Goal: Information Seeking & Learning: Understand process/instructions

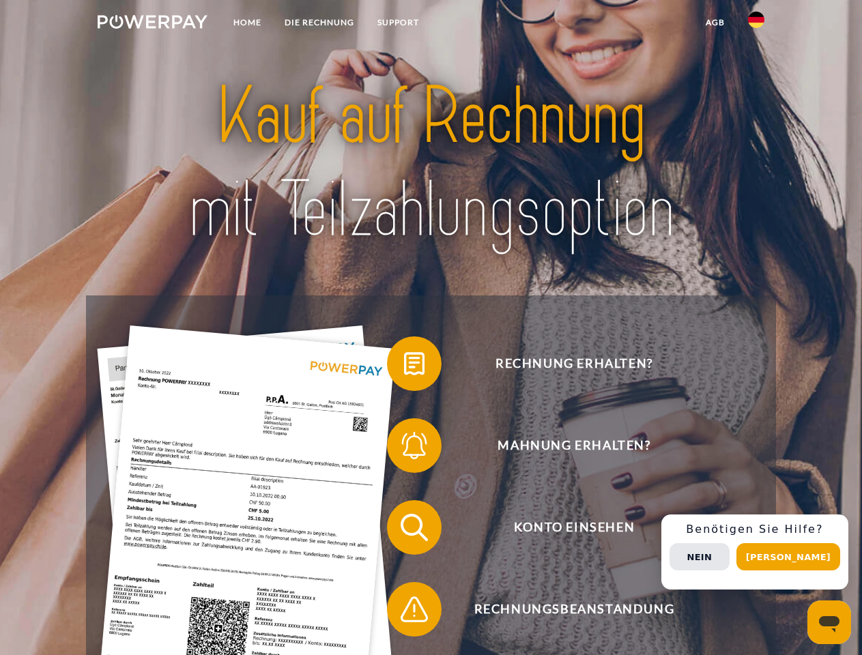
click at [152, 24] on img at bounding box center [153, 22] width 110 height 14
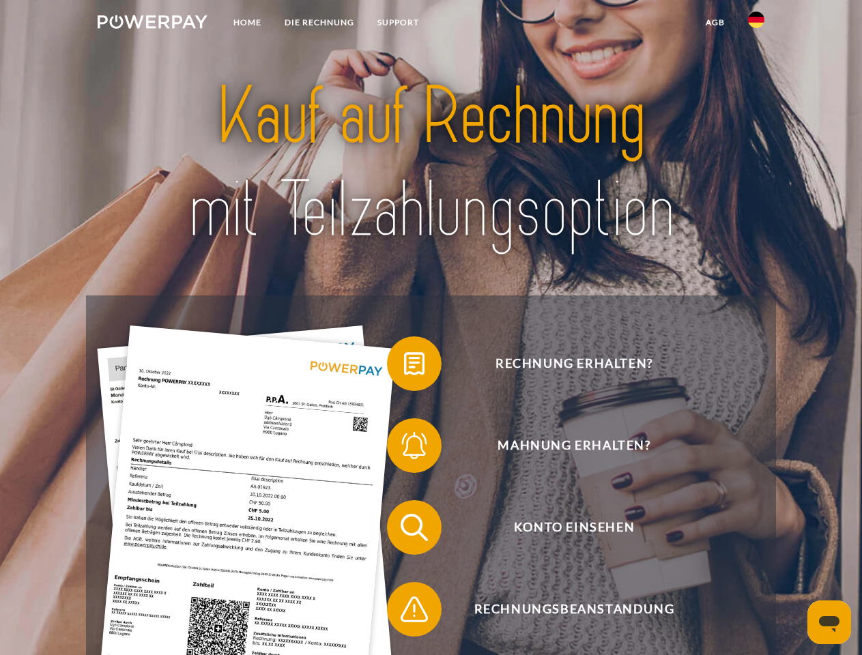
click at [756, 24] on img at bounding box center [756, 20] width 16 height 16
click at [714, 23] on link "agb" at bounding box center [715, 22] width 42 height 25
click at [404, 366] on span at bounding box center [394, 364] width 68 height 68
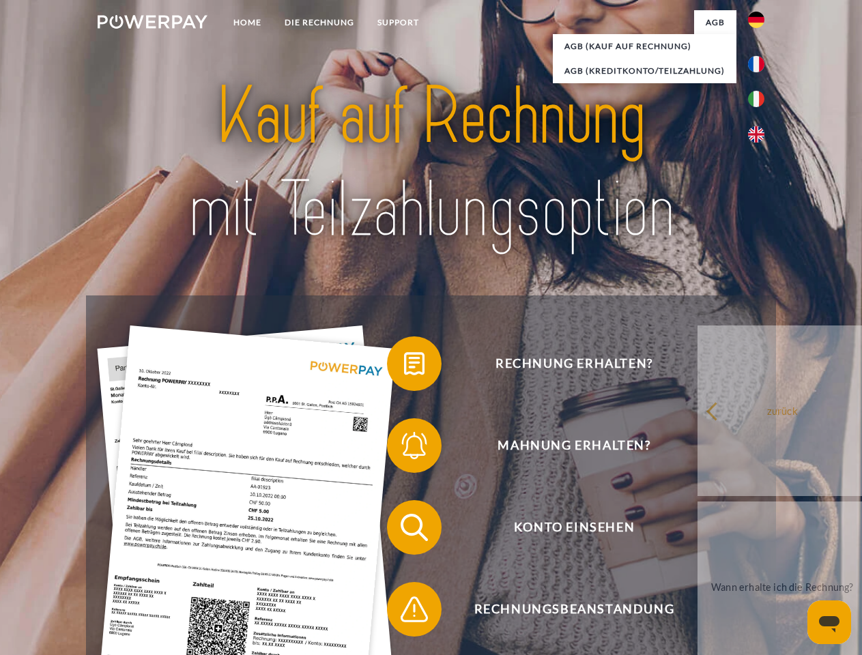
click at [404, 448] on span at bounding box center [394, 445] width 68 height 68
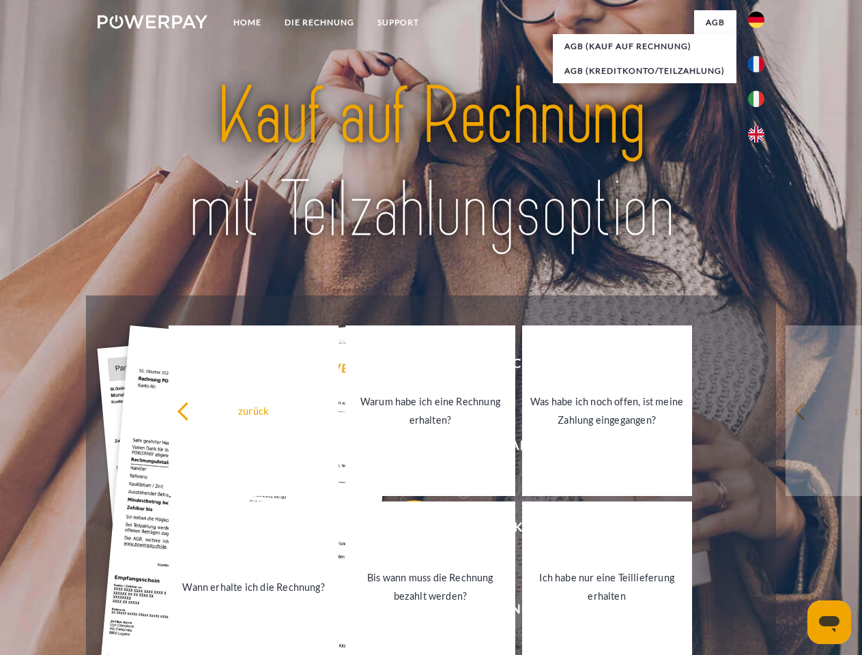
click at [404, 530] on link "Bis wann muss die Rechnung bezahlt werden?" at bounding box center [430, 586] width 170 height 171
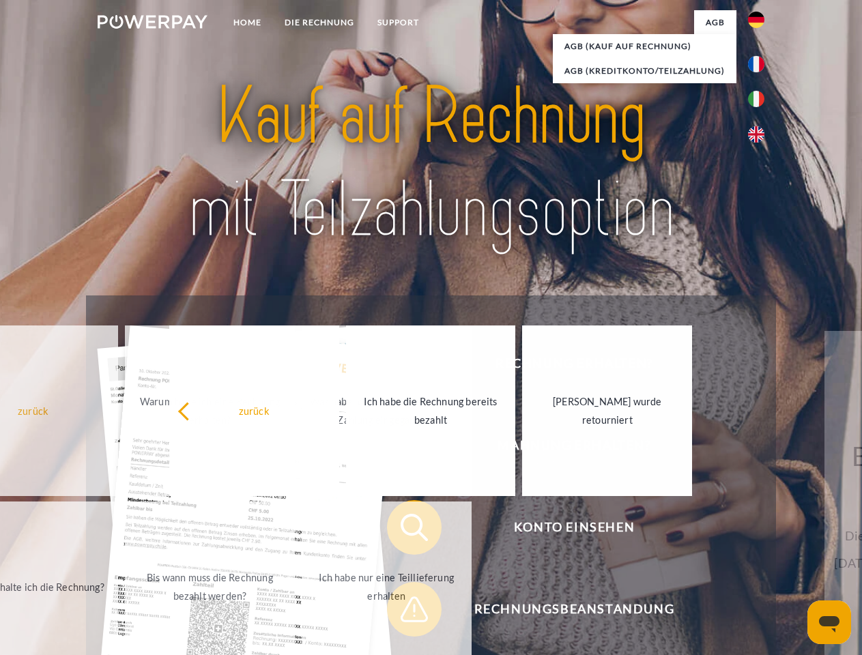
click at [404, 612] on span at bounding box center [394, 609] width 68 height 68
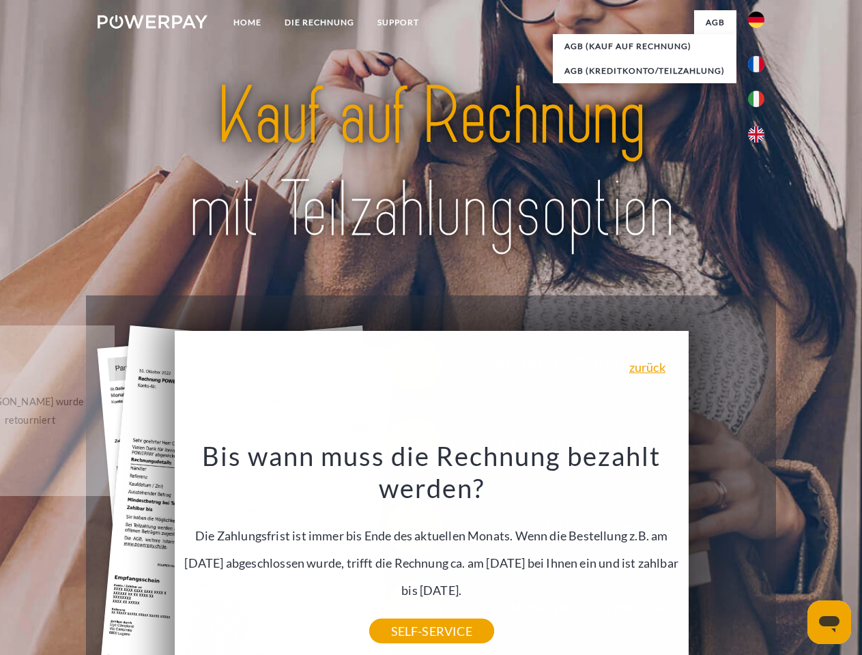
click at [759, 552] on div "Rechnung erhalten? Mahnung erhalten? Konto einsehen" at bounding box center [430, 568] width 689 height 546
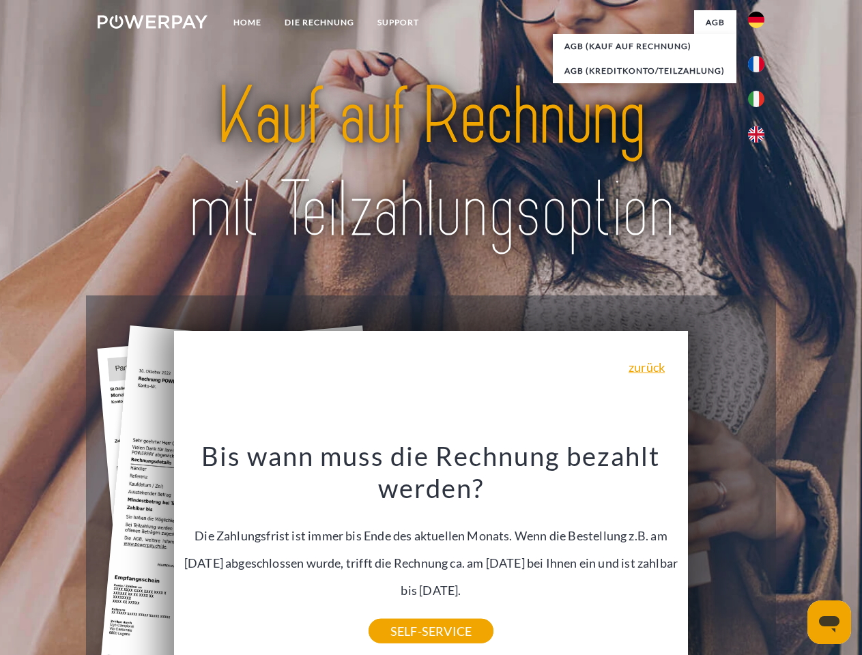
click at [726, 555] on span "Konto einsehen" at bounding box center [574, 527] width 334 height 55
click at [793, 557] on header "Home DIE RECHNUNG SUPPORT" at bounding box center [431, 471] width 862 height 942
